Goal: Task Accomplishment & Management: Manage account settings

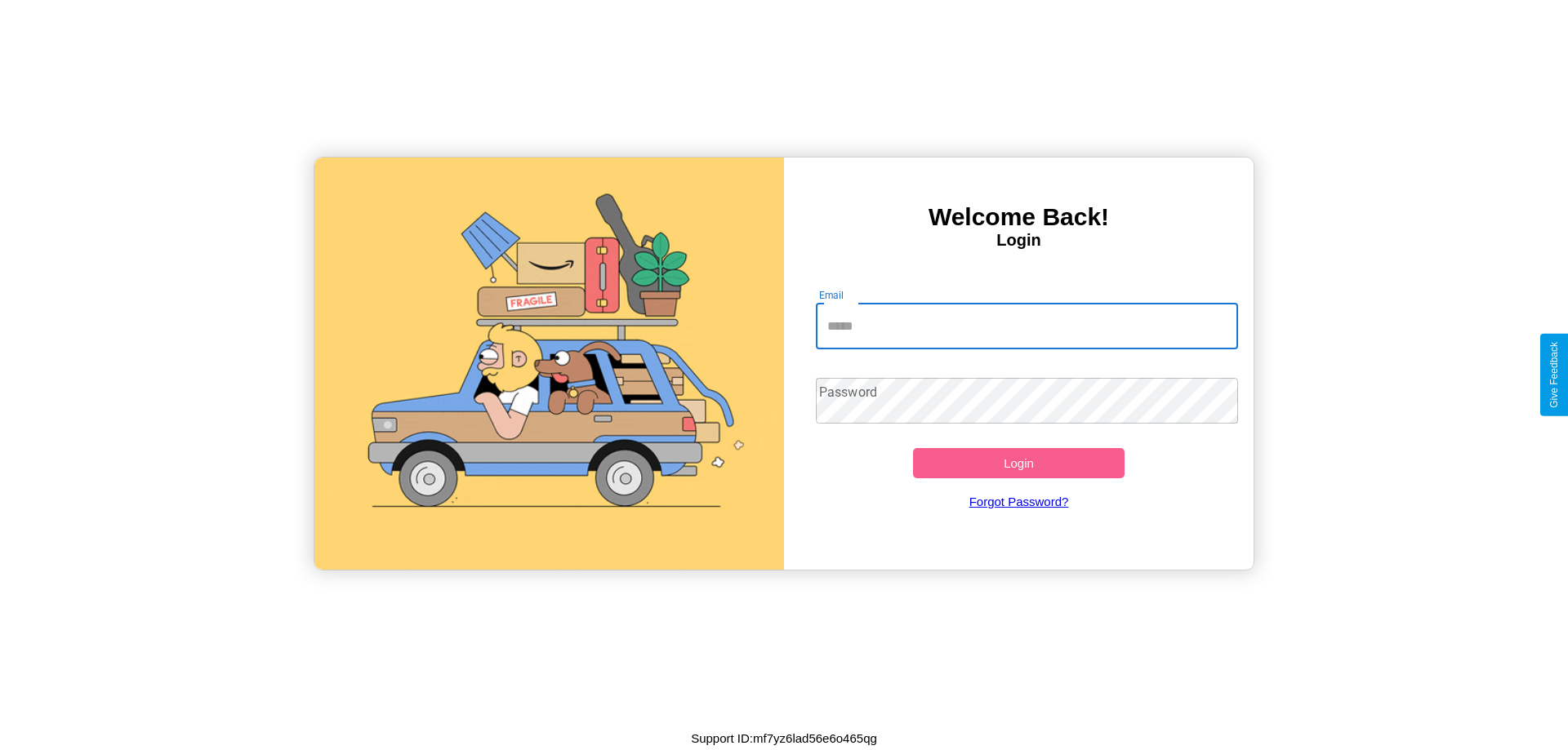
click at [1027, 326] on input "Email" at bounding box center [1028, 326] width 423 height 46
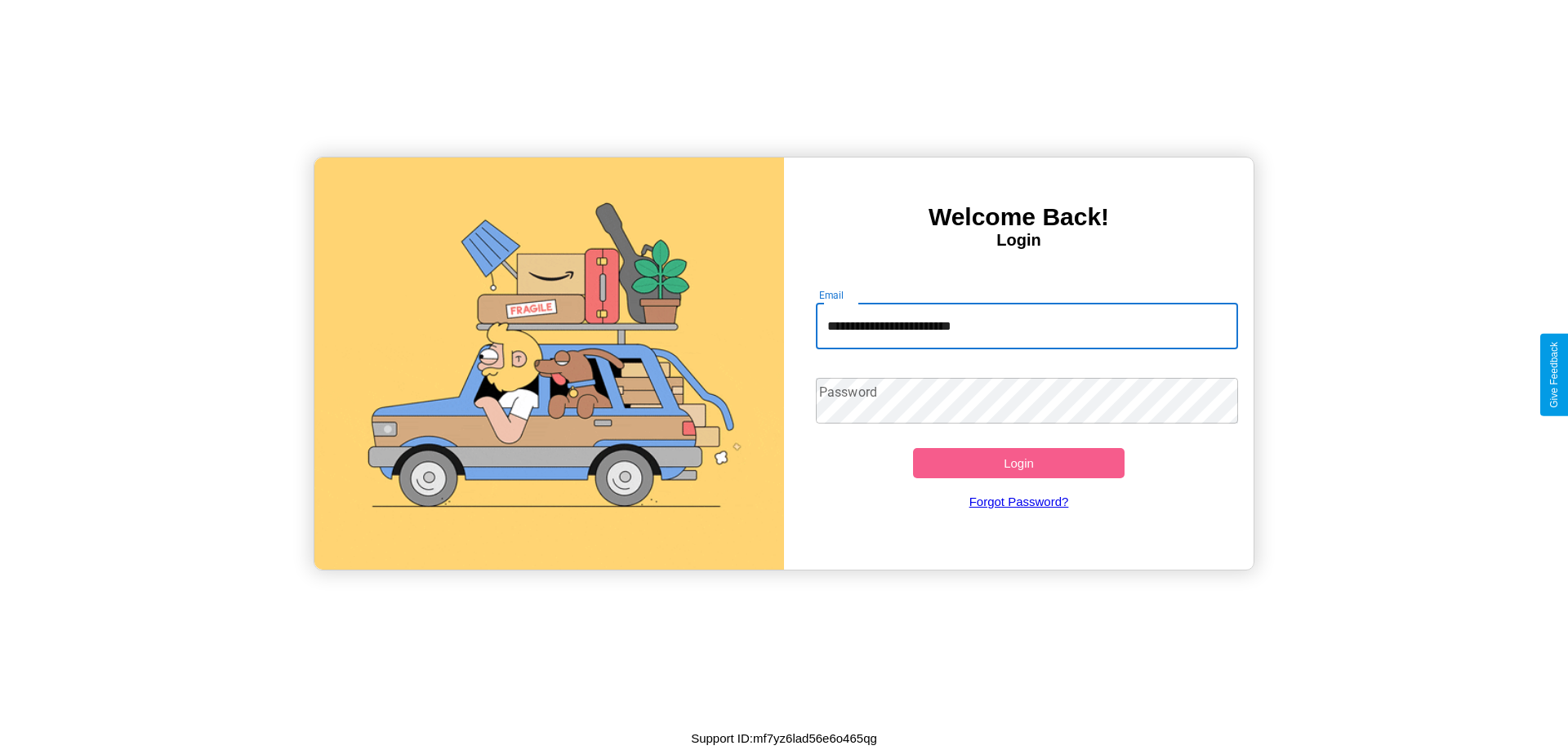
type input "**********"
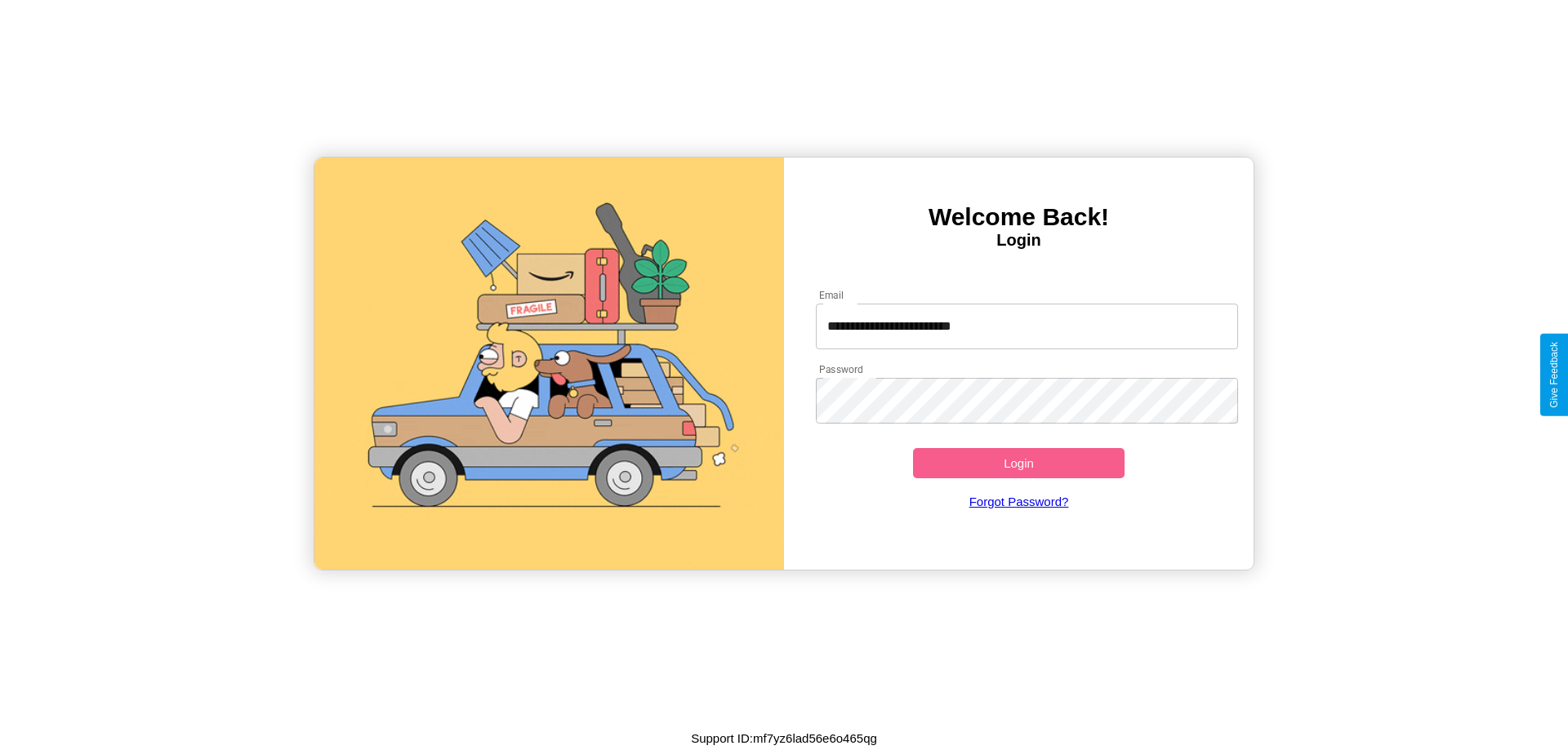
click at [1018, 463] on button "Login" at bounding box center [1019, 463] width 211 height 30
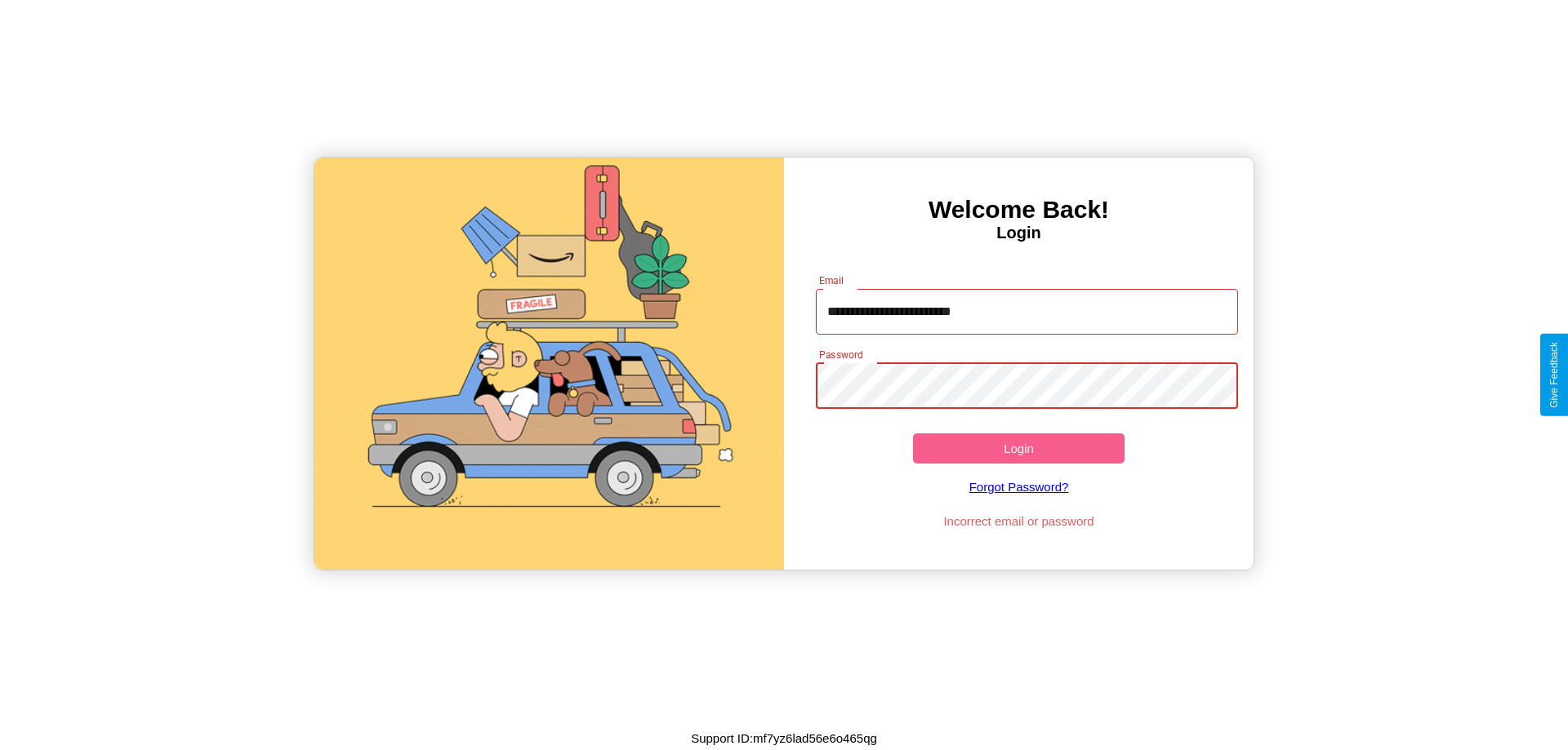
click at [1018, 448] on button "Login" at bounding box center [1019, 448] width 211 height 30
